Goal: Transaction & Acquisition: Subscribe to service/newsletter

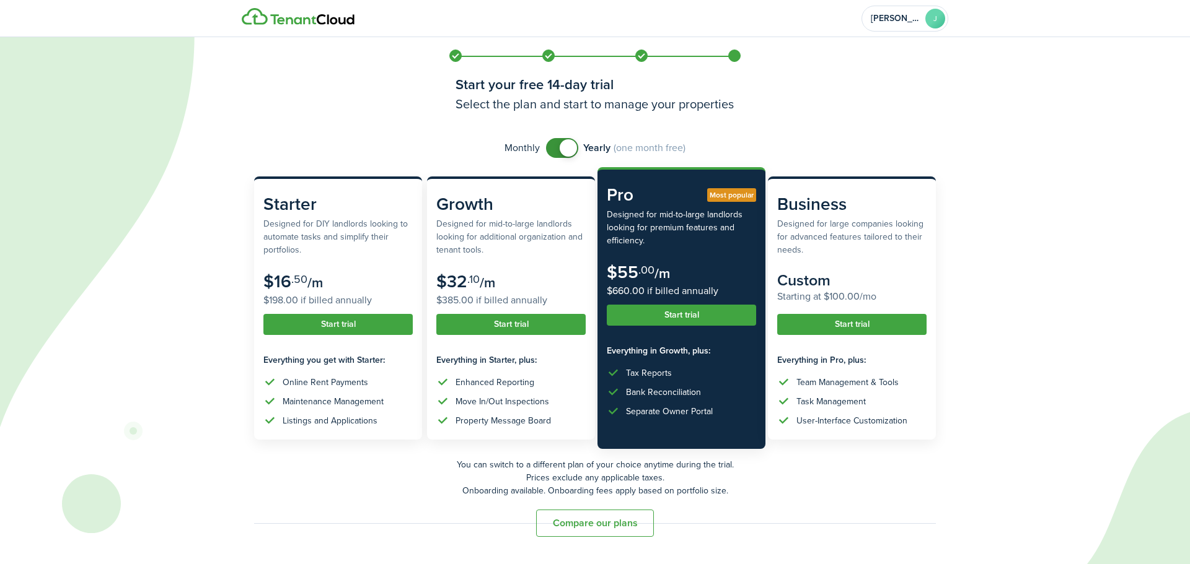
click at [584, 531] on button "Compare our plans" at bounding box center [595, 523] width 118 height 27
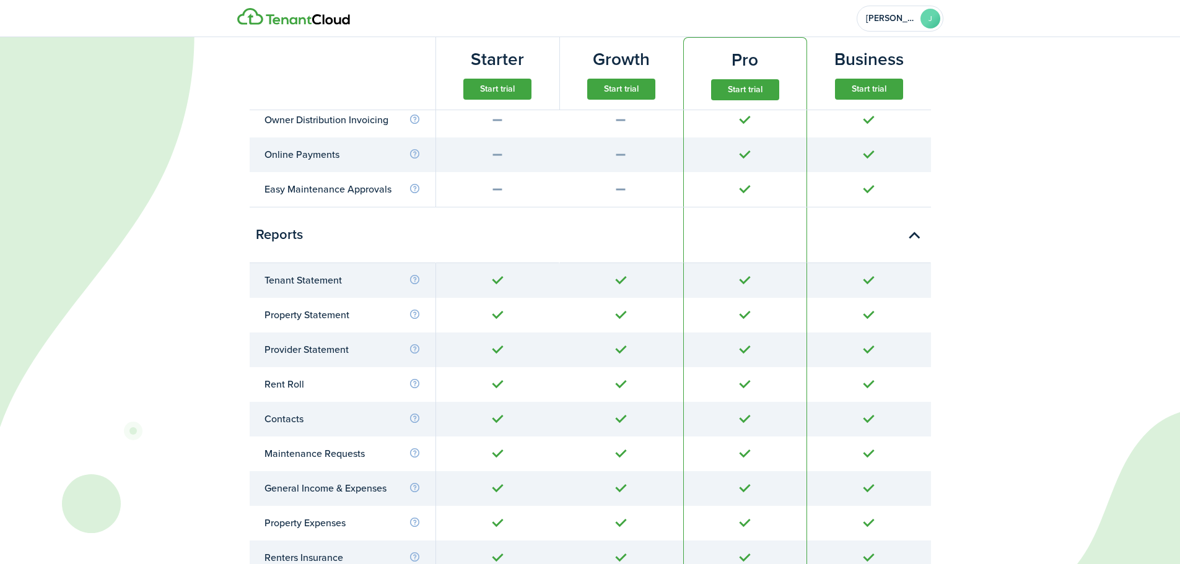
scroll to position [4184, 0]
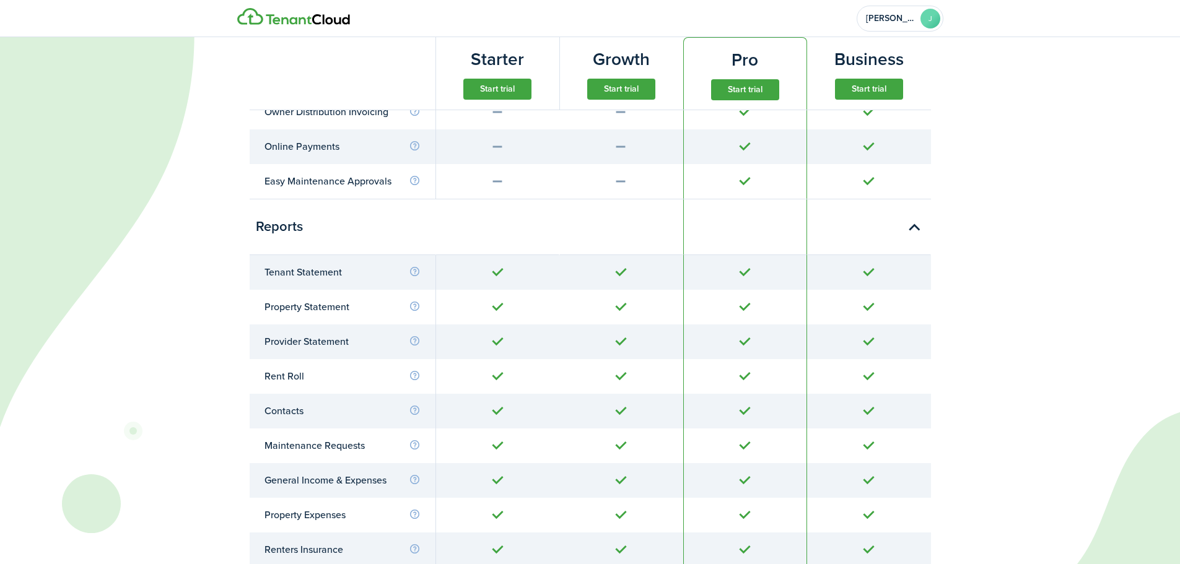
click at [616, 85] on button "Start trial" at bounding box center [621, 89] width 68 height 21
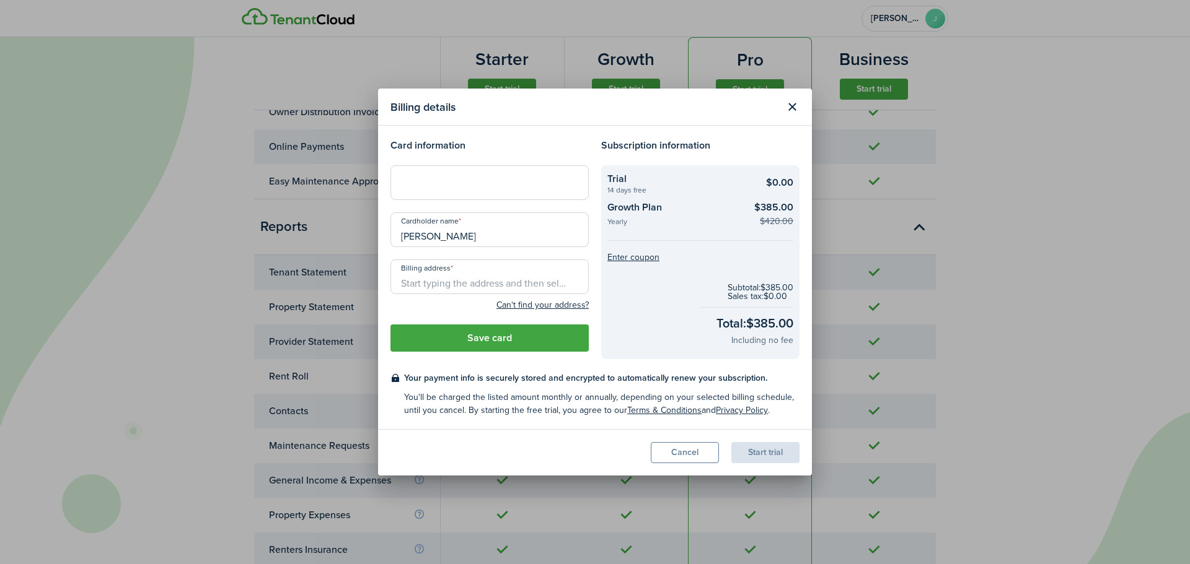
click at [708, 453] on button "Cancel" at bounding box center [685, 452] width 68 height 21
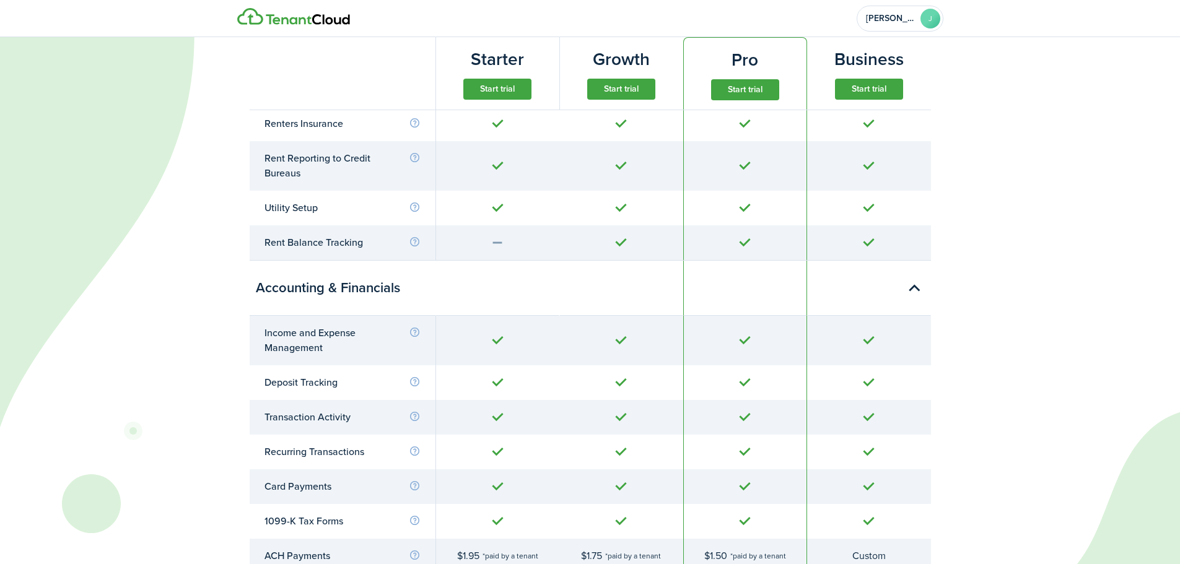
scroll to position [2449, 0]
click at [729, 94] on button "Start trial" at bounding box center [745, 89] width 68 height 21
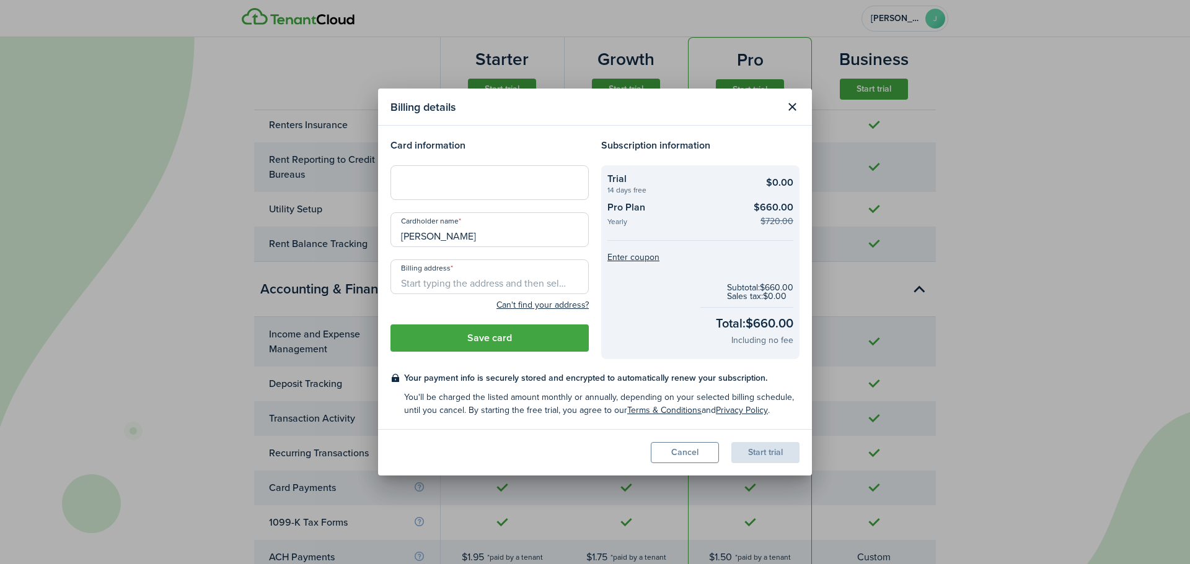
click at [797, 108] on button "Close modal" at bounding box center [791, 107] width 21 height 21
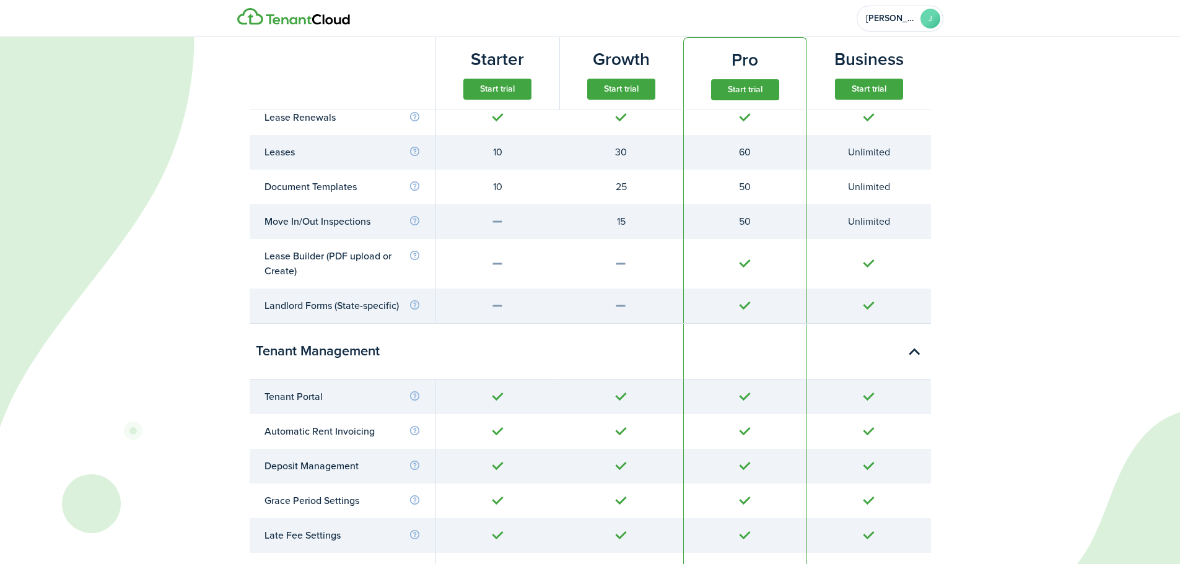
scroll to position [1706, 0]
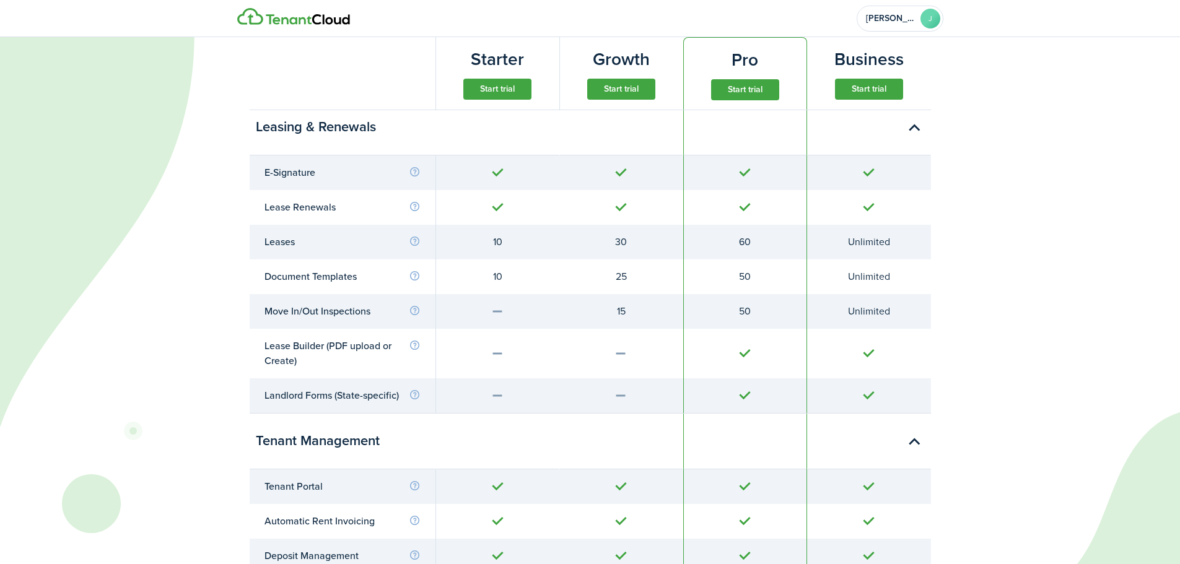
click at [499, 95] on button "Start trial" at bounding box center [497, 89] width 68 height 21
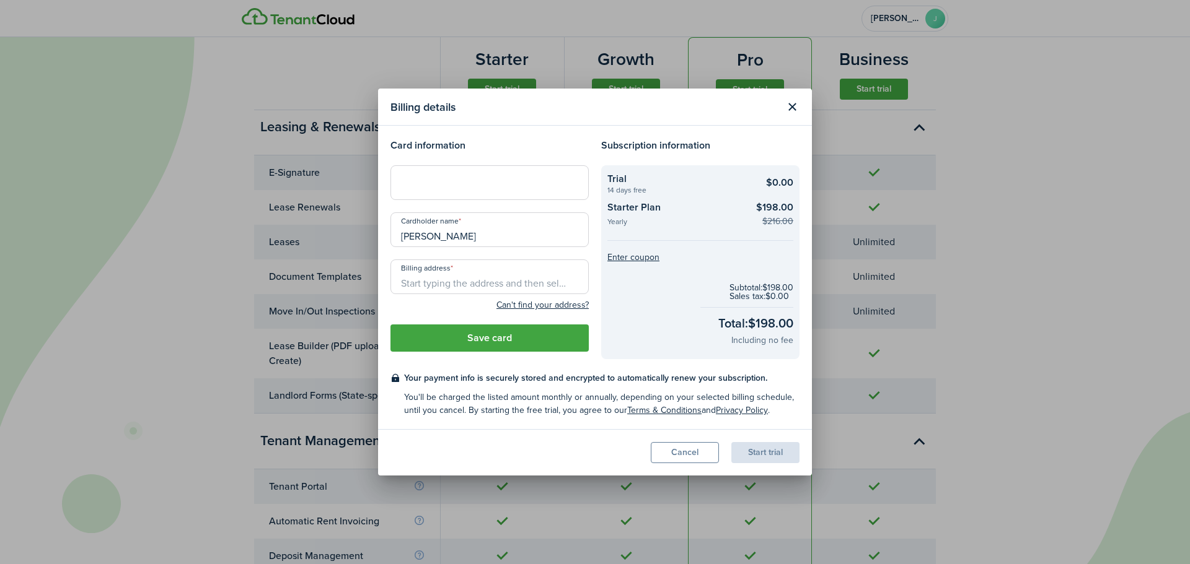
click at [790, 112] on button "Close modal" at bounding box center [791, 107] width 21 height 21
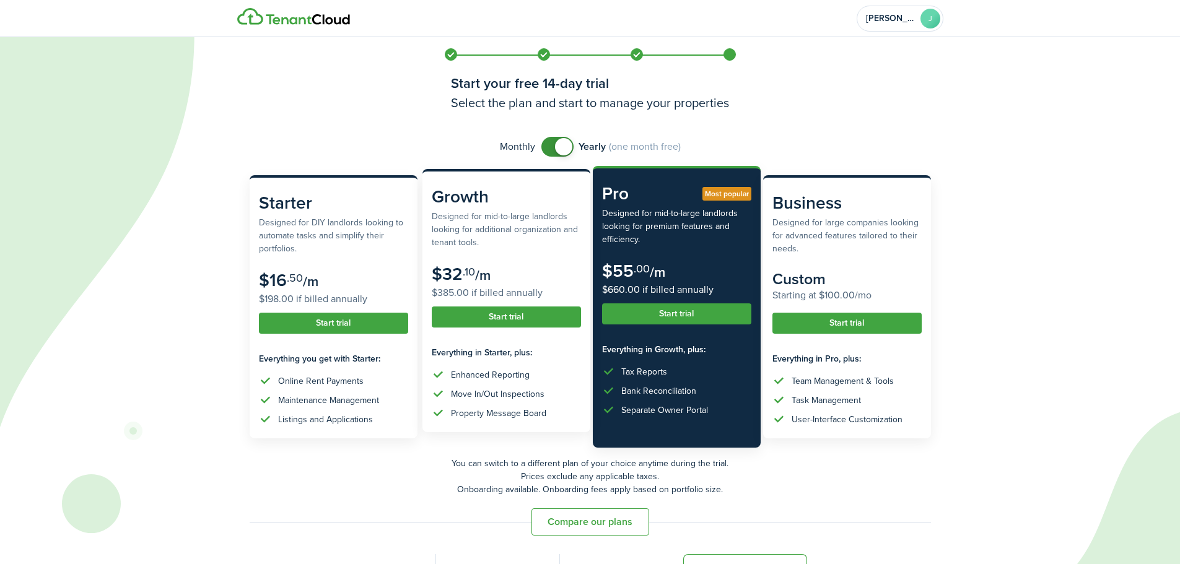
scroll to position [0, 0]
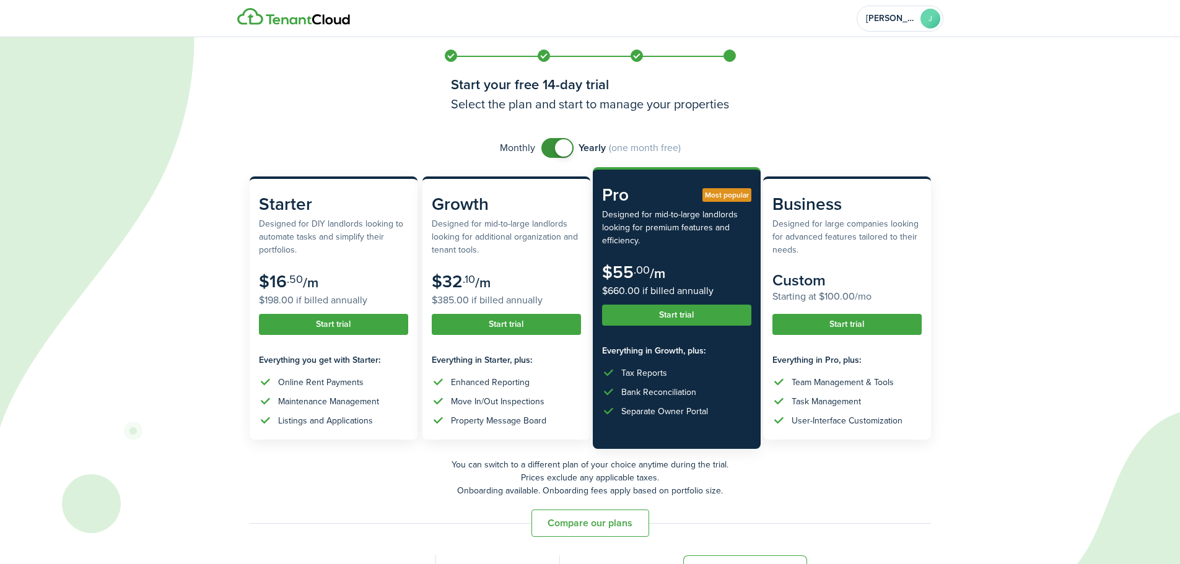
checkbox input "false"
click at [562, 148] on span at bounding box center [563, 147] width 17 height 17
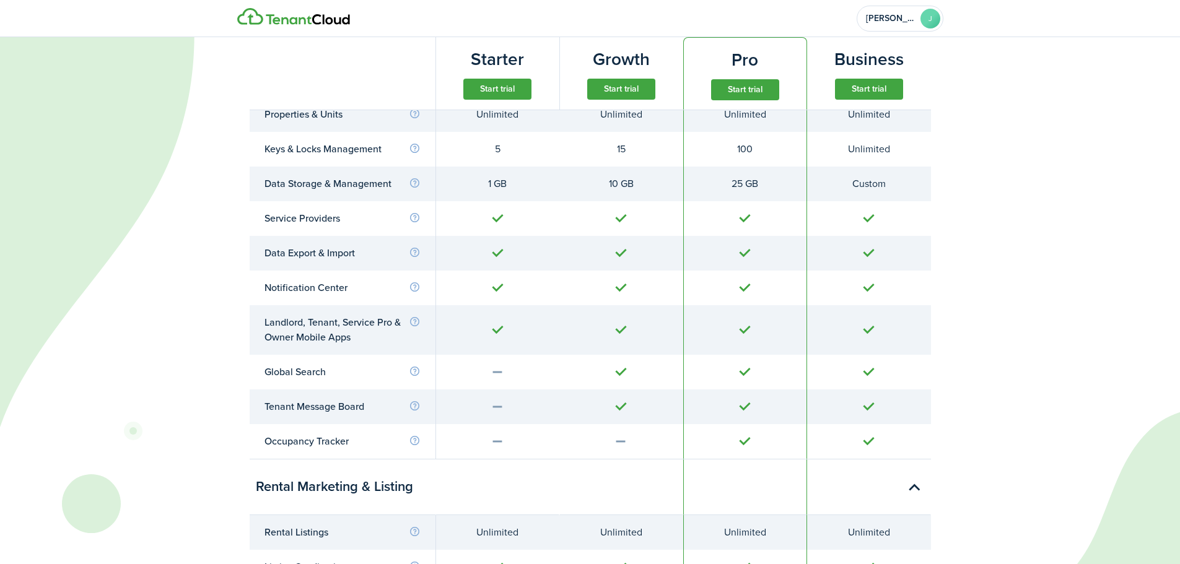
scroll to position [558, 0]
